Goal: Find specific page/section: Find specific page/section

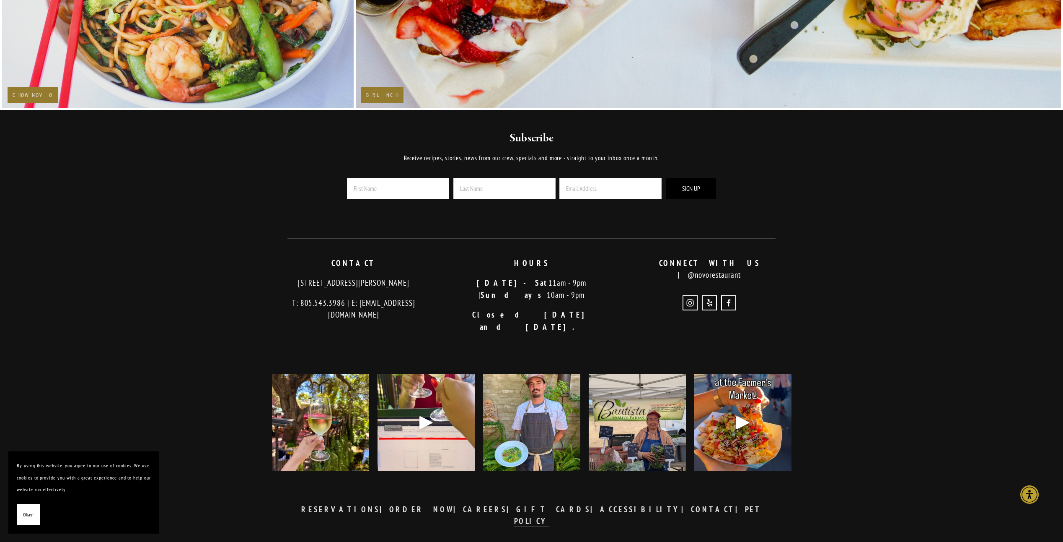
scroll to position [2532, 0]
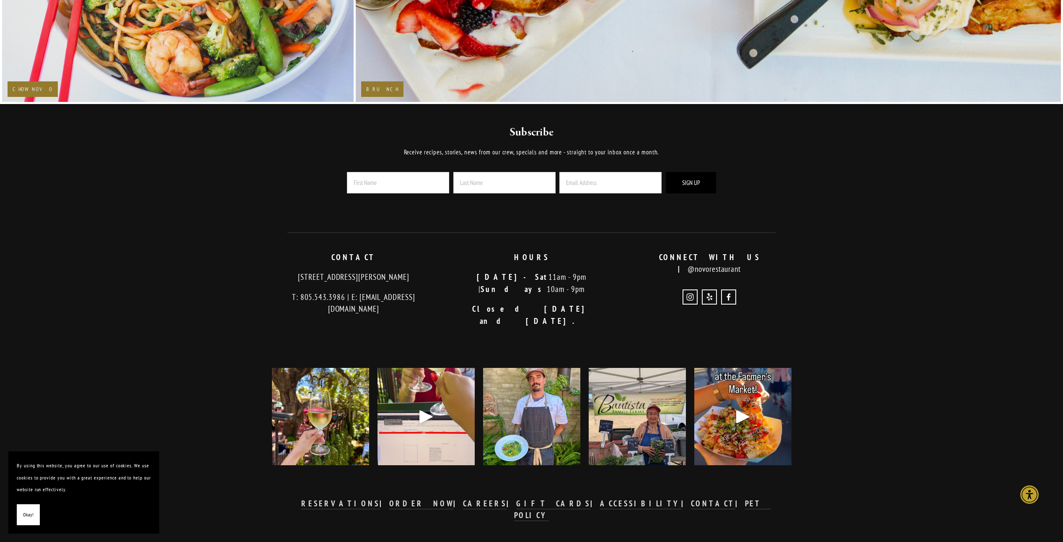
click at [645, 423] on img at bounding box center [637, 416] width 129 height 97
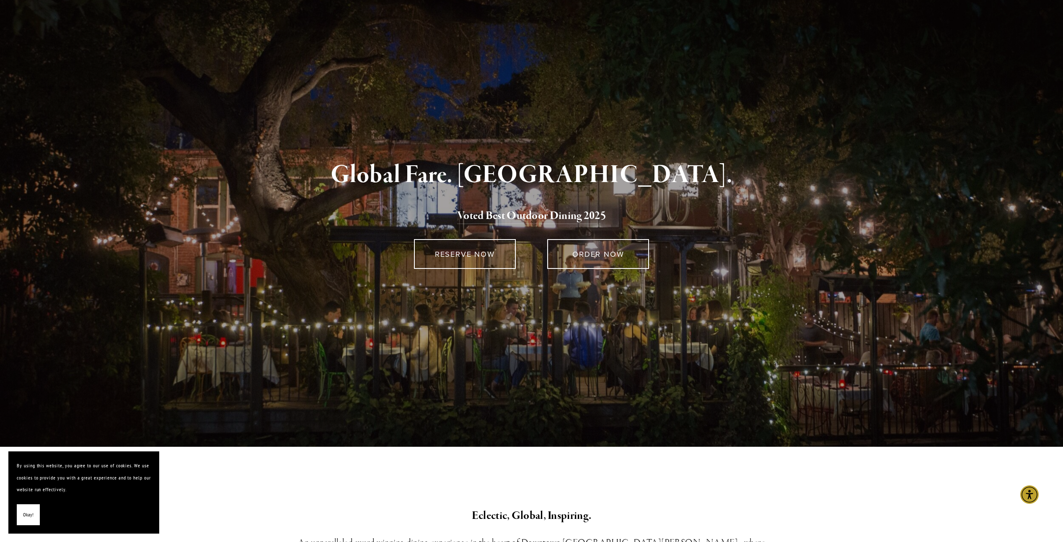
scroll to position [0, 0]
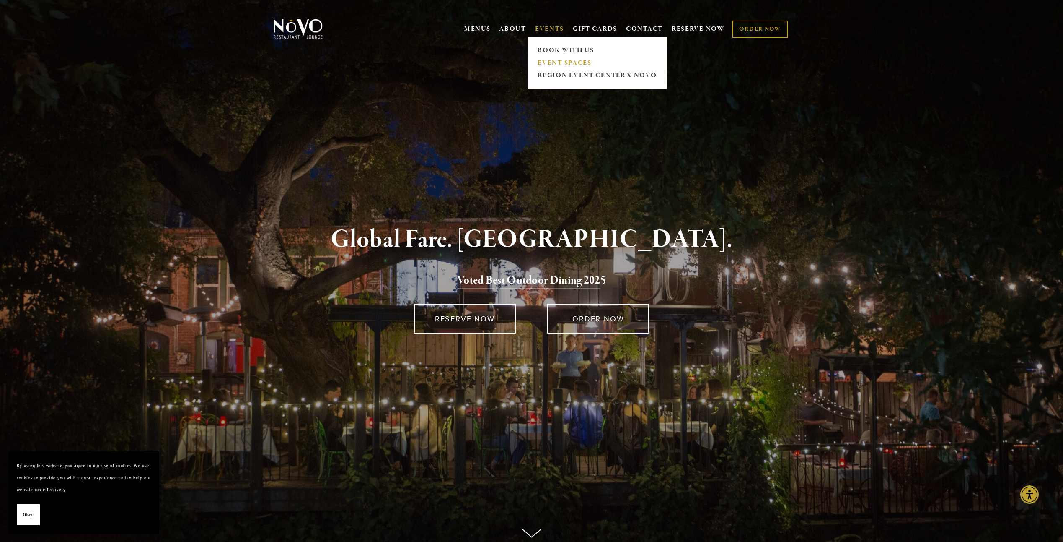
click at [540, 60] on link "EVENT SPACES" at bounding box center [597, 63] width 124 height 13
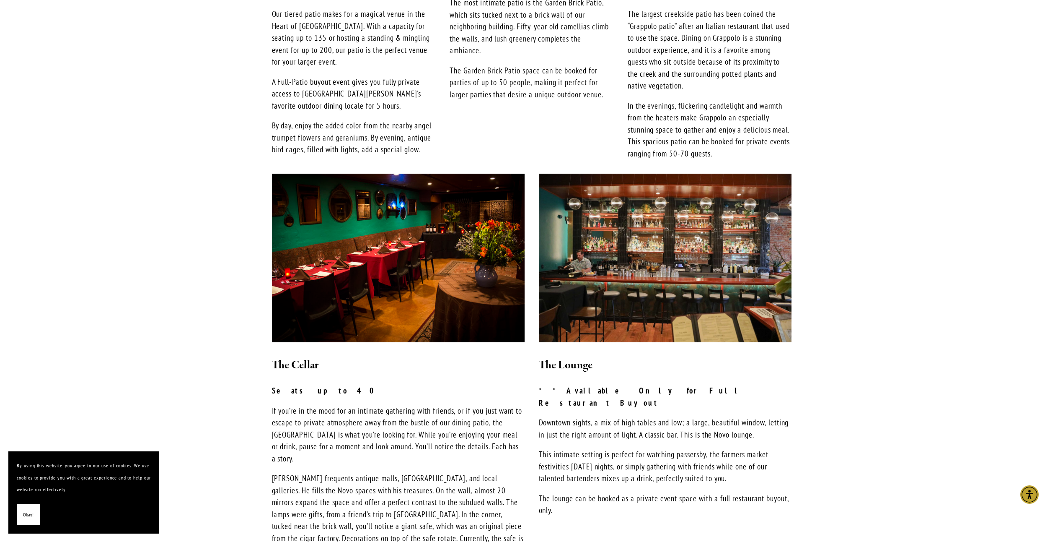
scroll to position [419, 0]
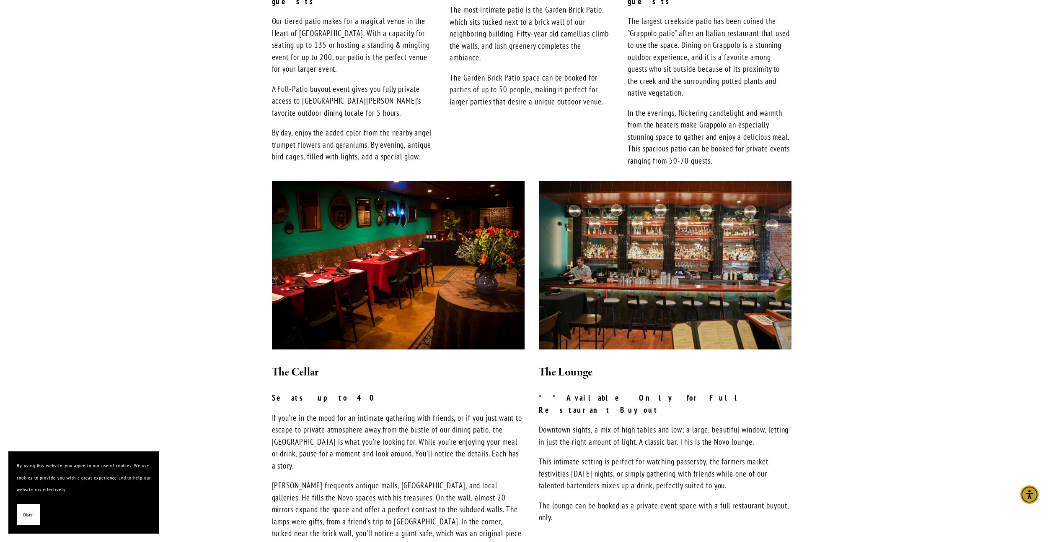
click at [389, 306] on img at bounding box center [398, 265] width 253 height 168
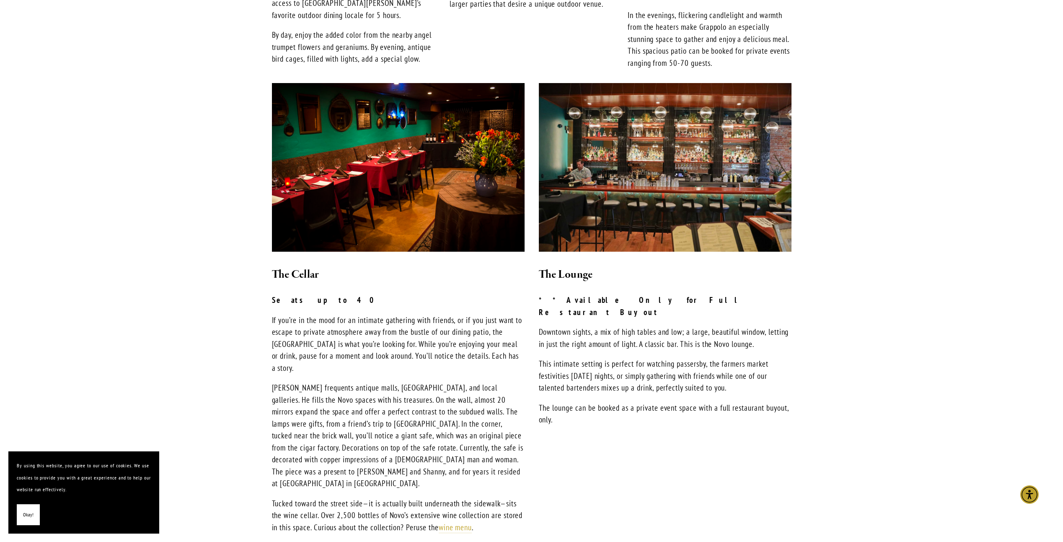
scroll to position [545, 0]
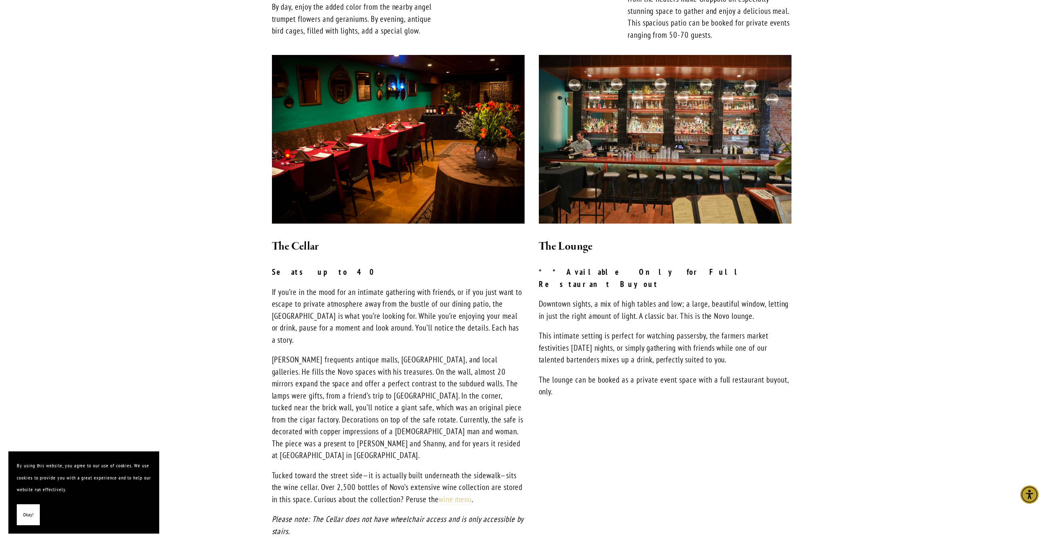
click at [472, 494] on link "wine menu" at bounding box center [456, 499] width 34 height 11
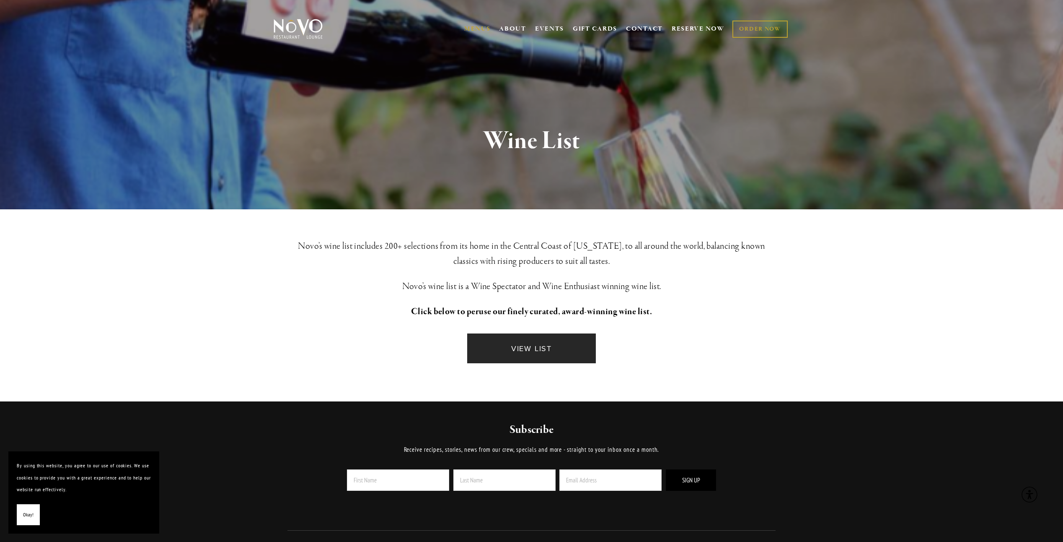
click at [542, 348] on link "VIEW LIST" at bounding box center [531, 348] width 128 height 30
